Goal: Task Accomplishment & Management: Complete application form

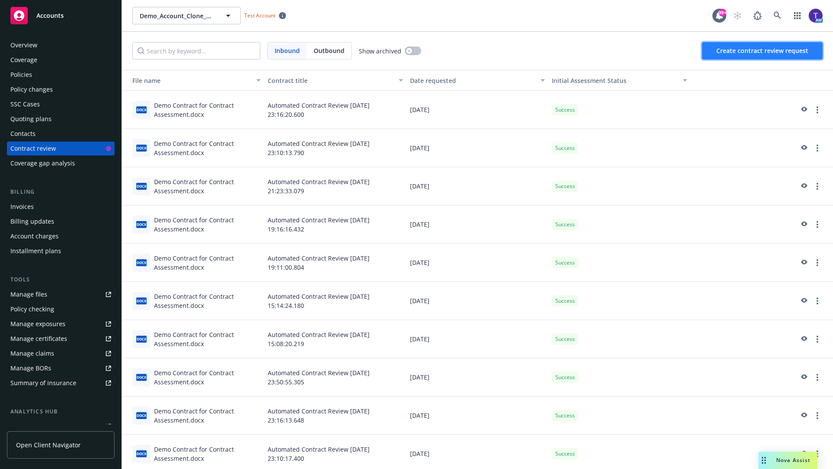
click at [763, 51] on span "Create contract review request" at bounding box center [762, 50] width 92 height 8
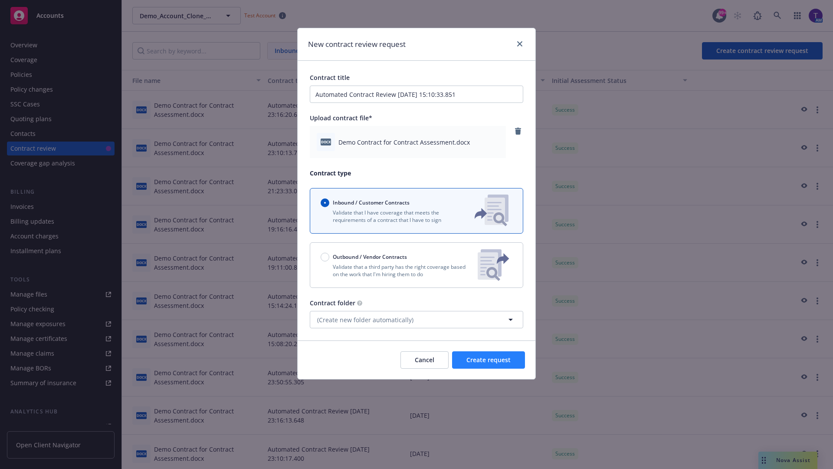
type input "Automated Contract Review 09-19-2025 15:10:33.851"
click at [489, 360] on span "Create request" at bounding box center [488, 359] width 44 height 8
